Goal: Information Seeking & Learning: Learn about a topic

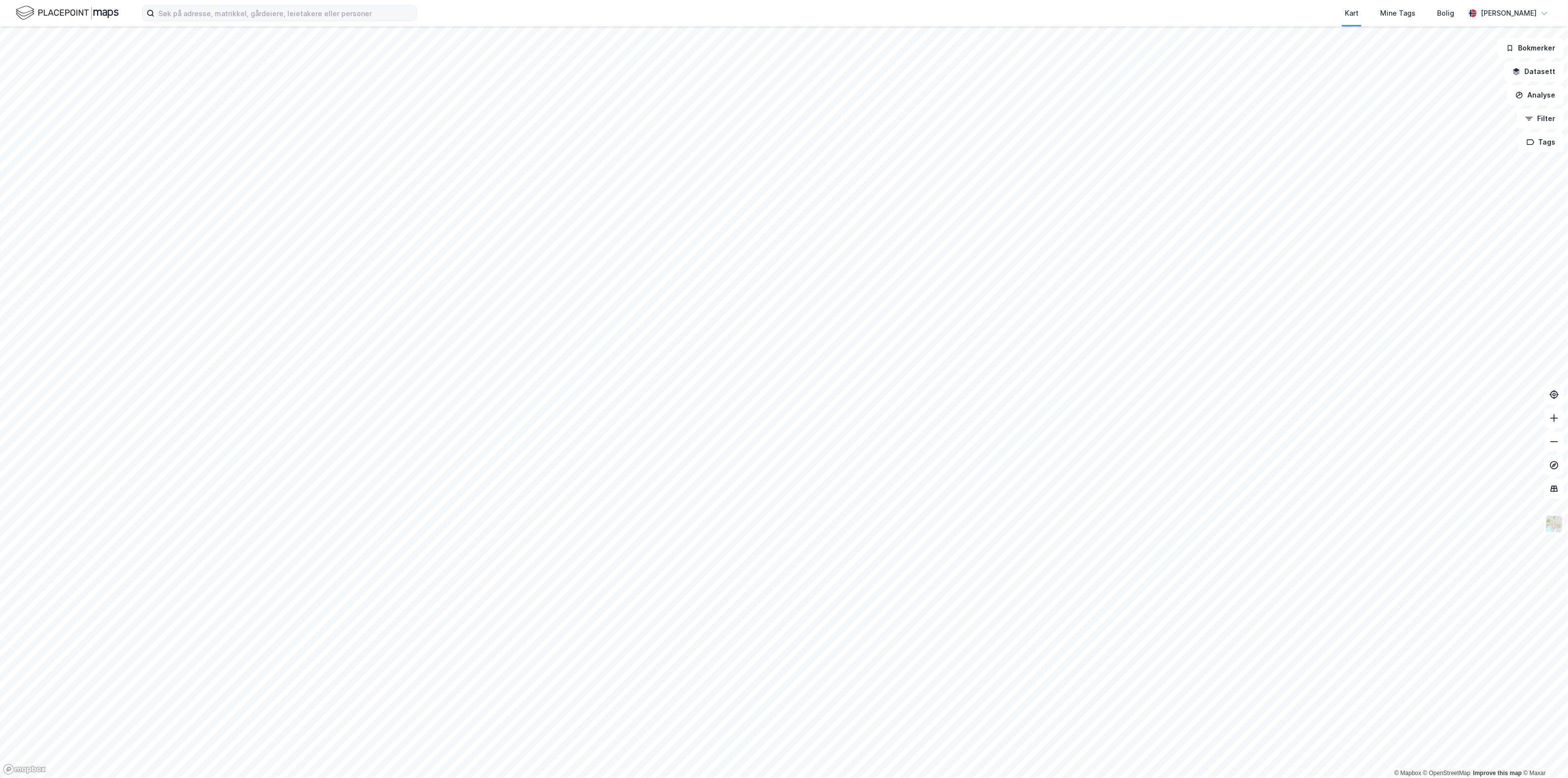
click at [330, 4] on div "Kart Mine Tags Bolig [PERSON_NAME]" at bounding box center [784, 13] width 1568 height 26
click at [325, 13] on input at bounding box center [286, 13] width 262 height 14
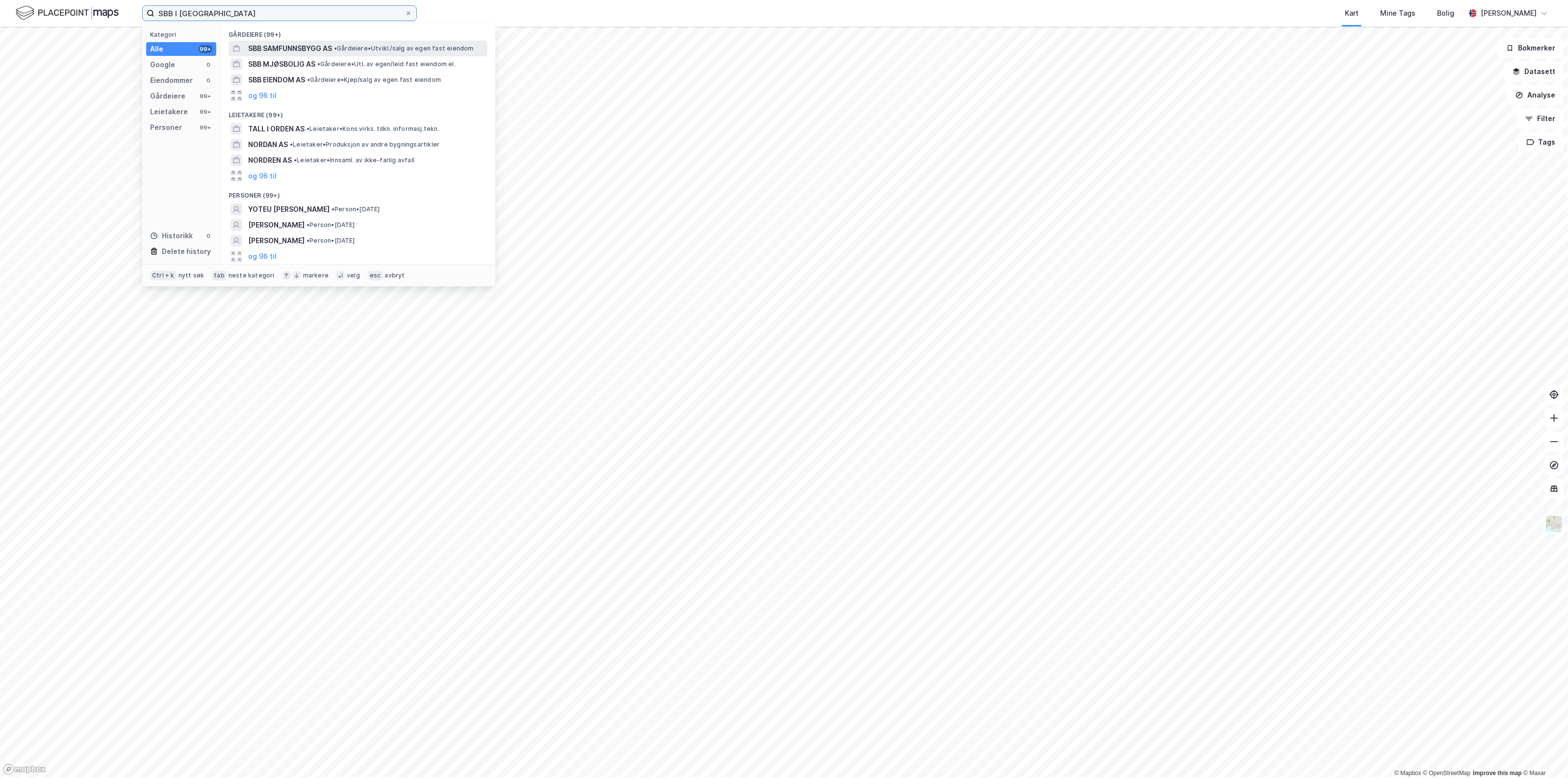
type input "SBB I [GEOGRAPHIC_DATA]"
click at [279, 45] on span "SBB SAMFUNNSBYGG AS" at bounding box center [290, 48] width 84 height 12
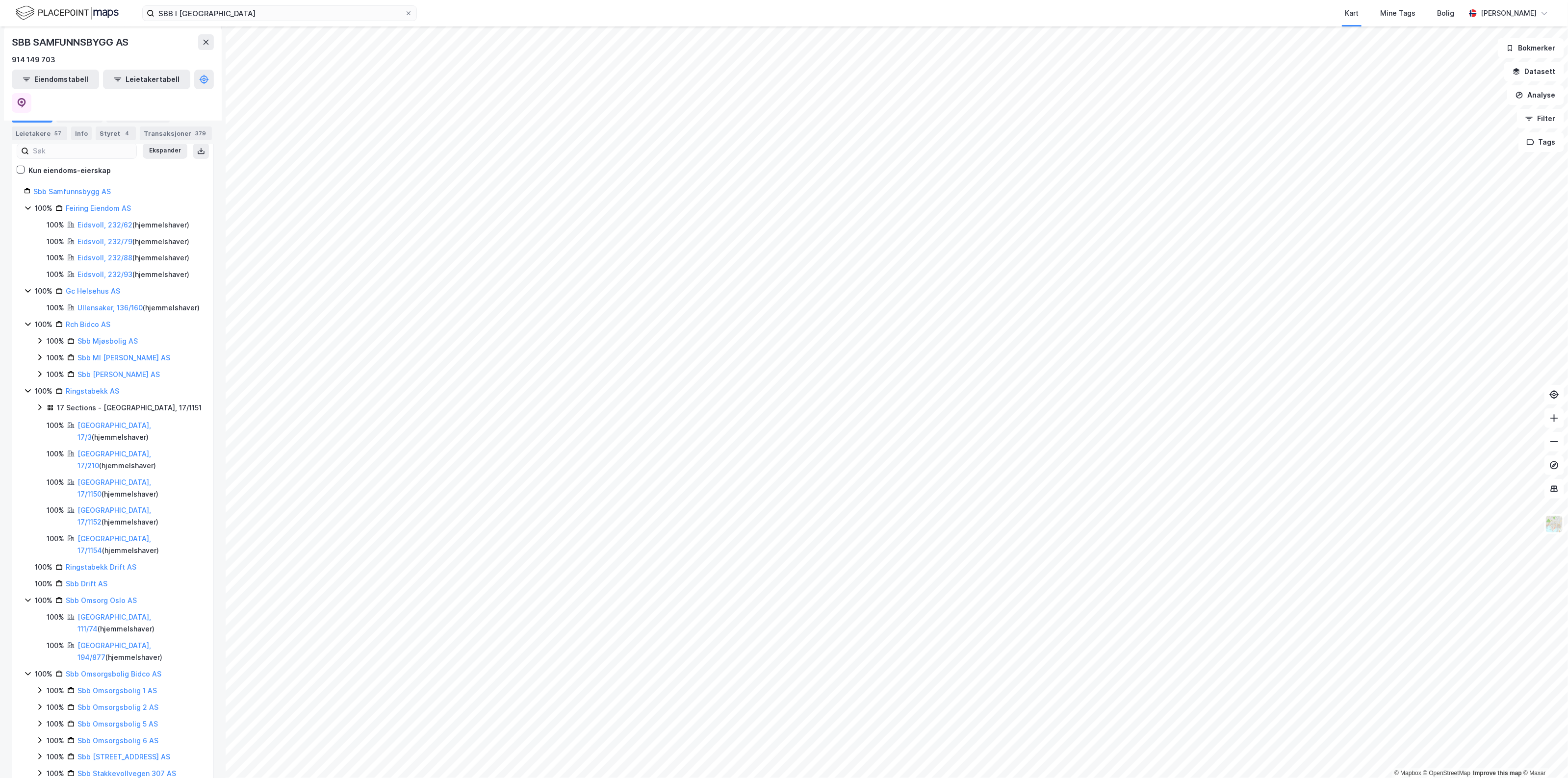
scroll to position [122, 0]
click at [116, 296] on link "Ullensaker, 136/160" at bounding box center [110, 301] width 65 height 8
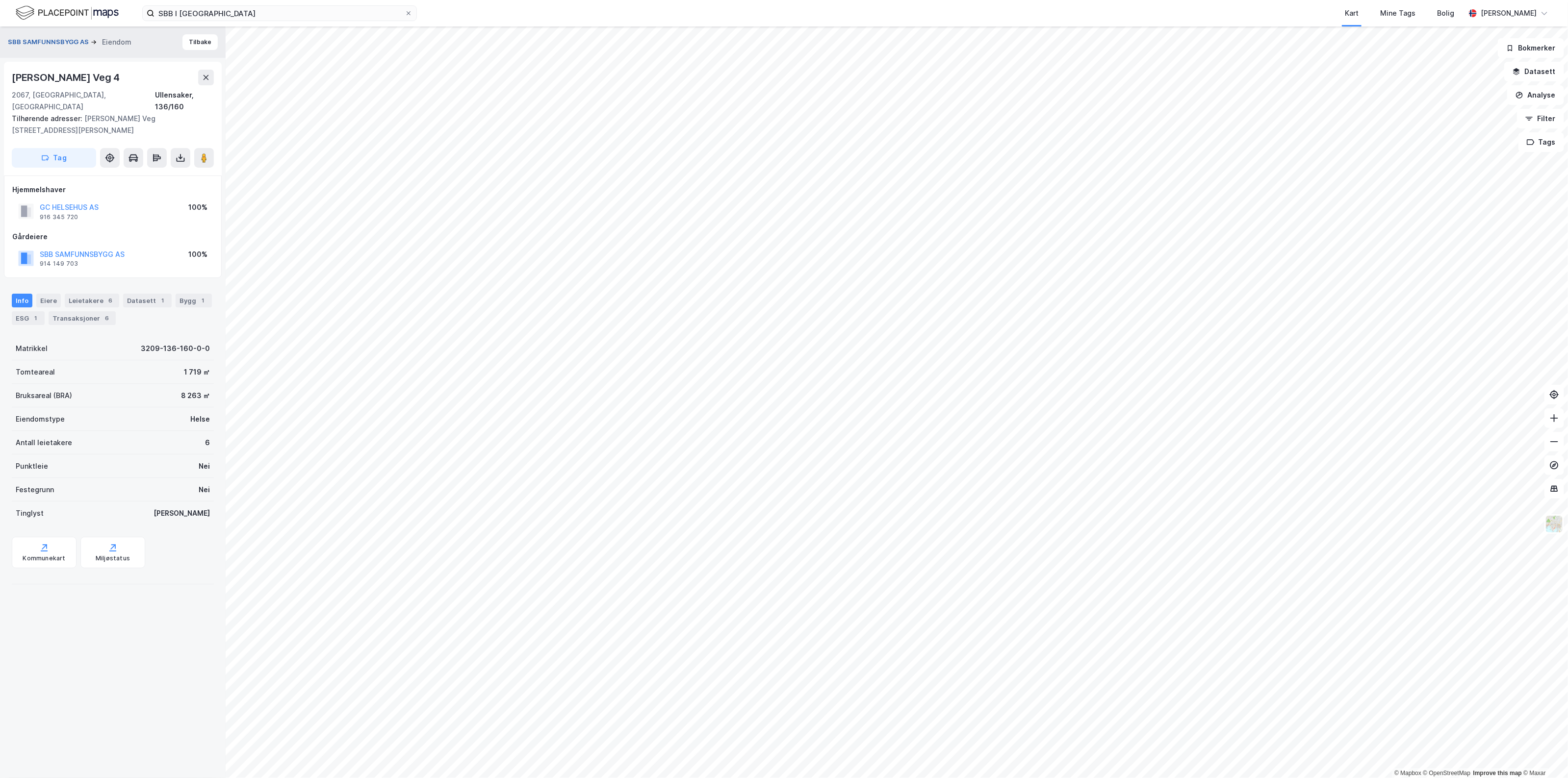
click at [53, 47] on button "SBB SAMFUNNSBYGG AS" at bounding box center [49, 42] width 83 height 10
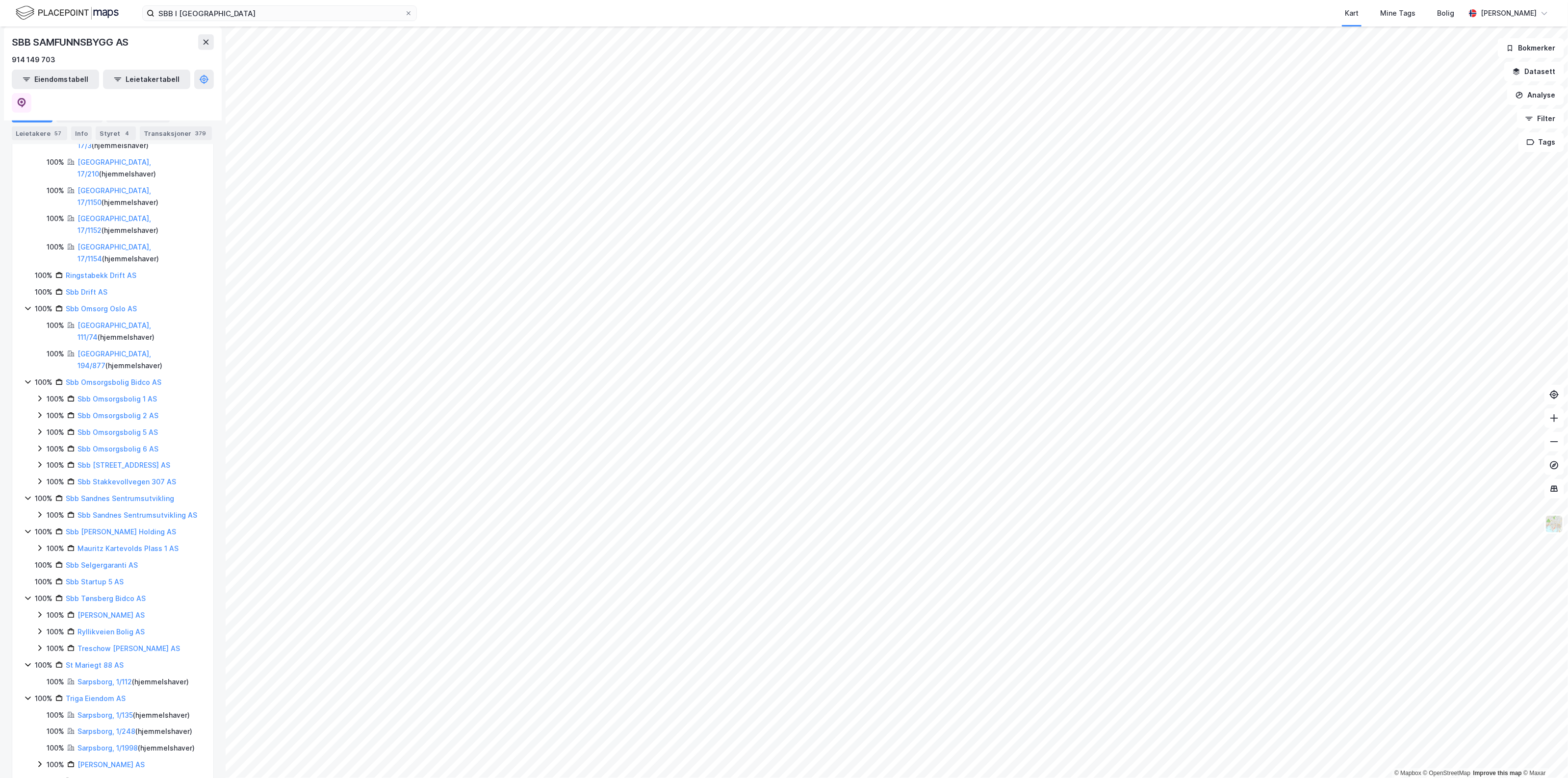
scroll to position [415, 0]
